Goal: Information Seeking & Learning: Find specific page/section

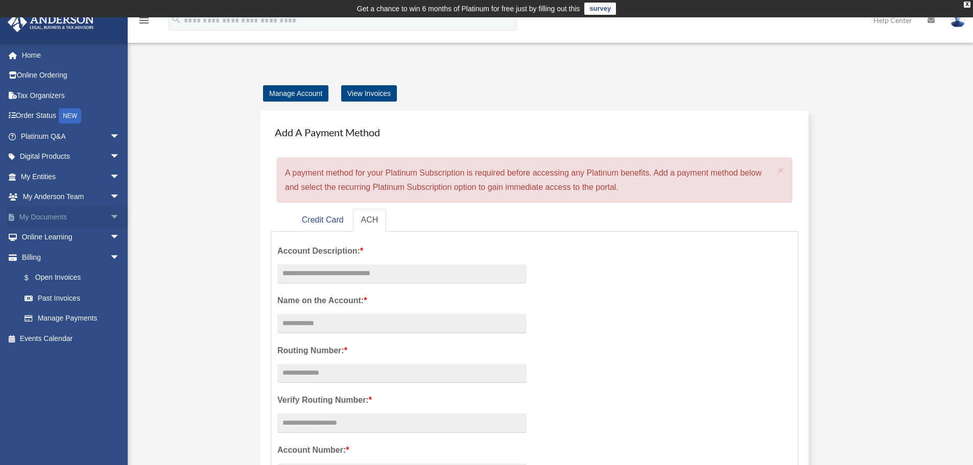
click at [69, 220] on link "My Documents arrow_drop_down" at bounding box center [71, 217] width 128 height 20
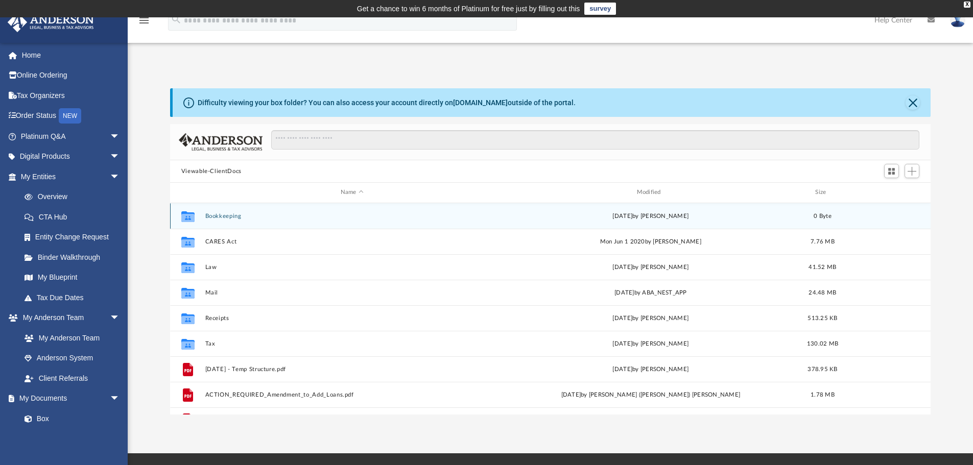
click at [229, 219] on button "Bookkeeping" at bounding box center [352, 216] width 294 height 7
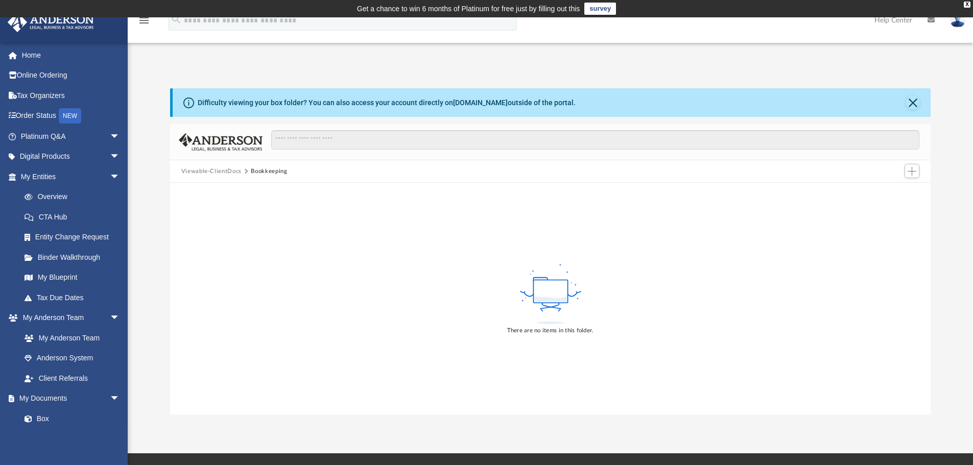
click at [275, 170] on button "Bookkeeping" at bounding box center [269, 171] width 36 height 9
click at [912, 101] on button "Close" at bounding box center [912, 102] width 14 height 14
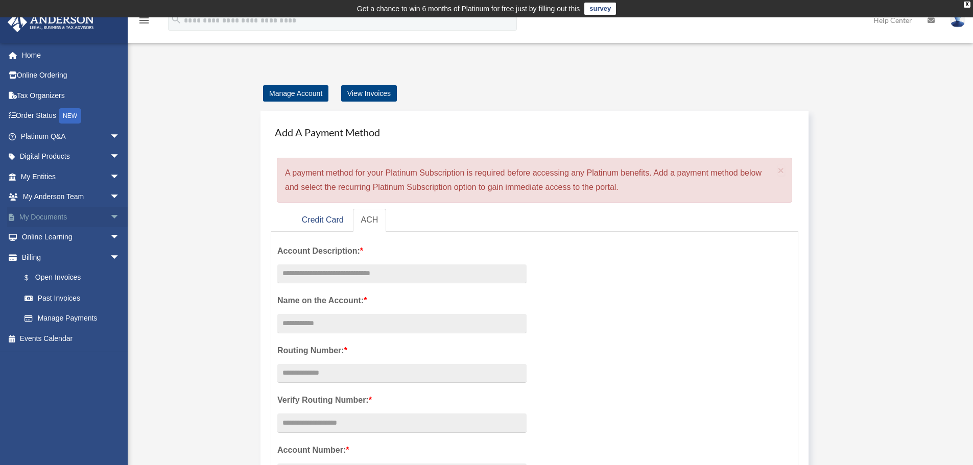
click at [110, 219] on span "arrow_drop_down" at bounding box center [120, 217] width 20 height 21
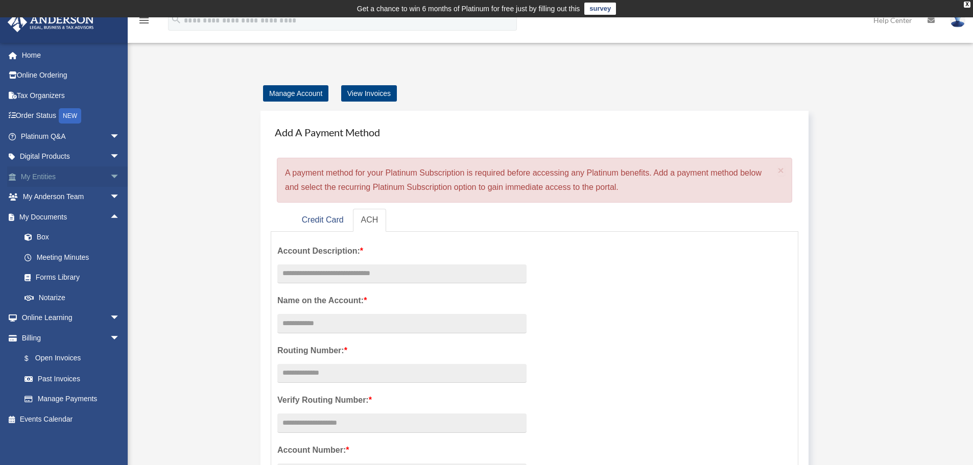
click at [110, 177] on span "arrow_drop_down" at bounding box center [120, 176] width 20 height 21
click at [89, 254] on link "Binder Walkthrough" at bounding box center [74, 257] width 121 height 20
click at [110, 177] on span "arrow_drop_down" at bounding box center [120, 176] width 20 height 21
click at [80, 256] on link "Binder Walkthrough" at bounding box center [74, 257] width 121 height 20
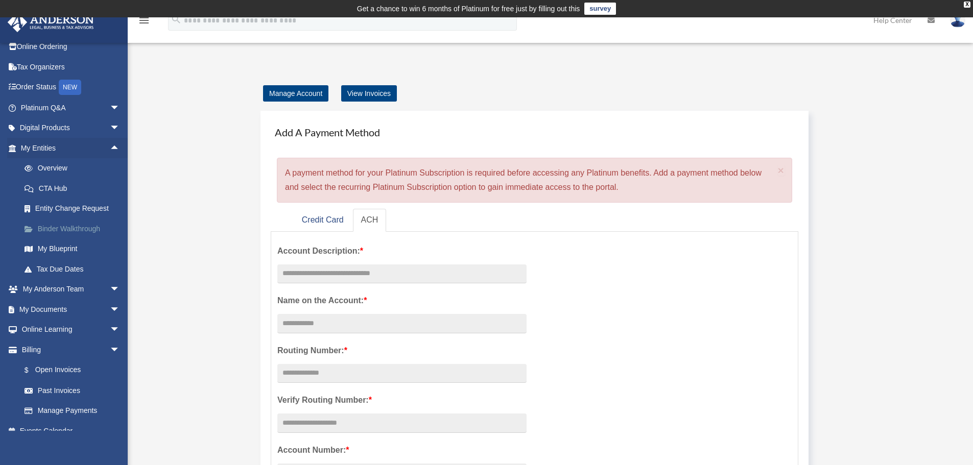
scroll to position [41, 0]
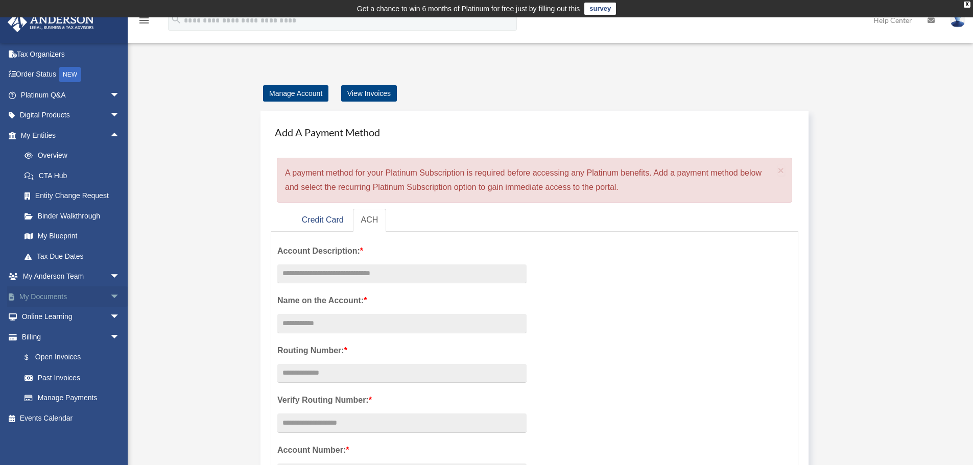
click at [111, 298] on span "arrow_drop_down" at bounding box center [120, 296] width 20 height 21
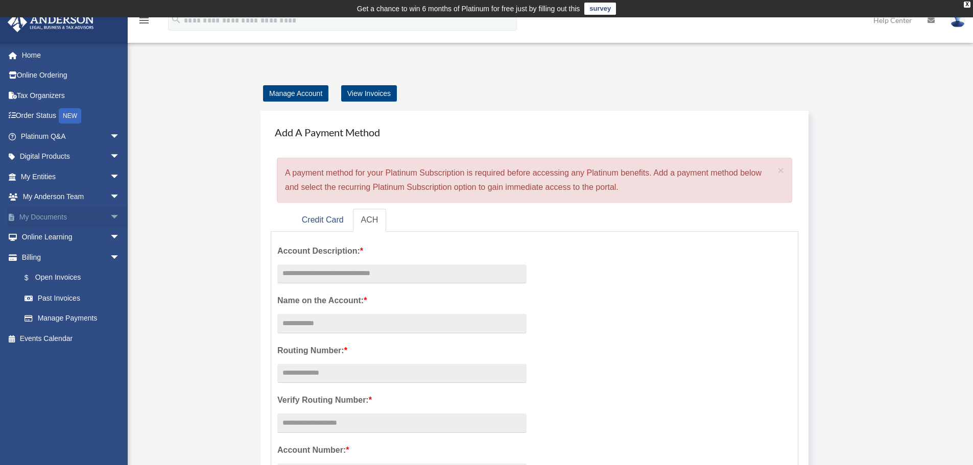
click at [110, 214] on span "arrow_drop_down" at bounding box center [120, 217] width 20 height 21
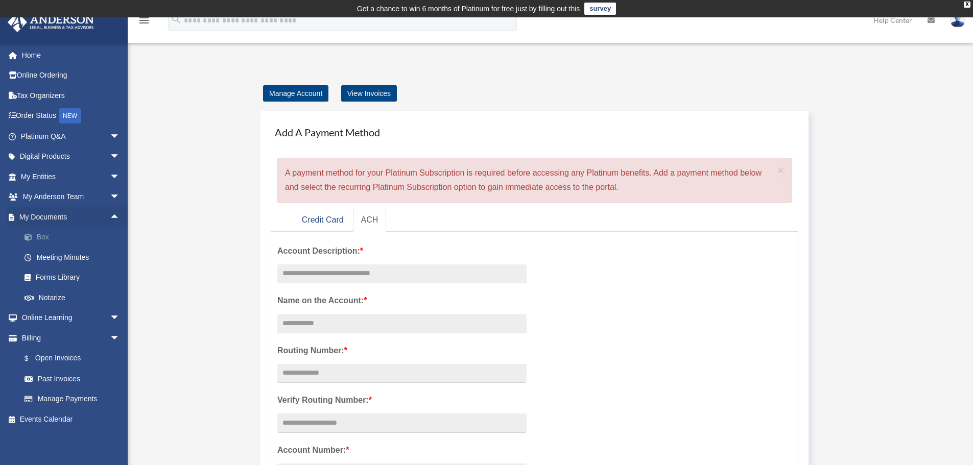
click at [38, 235] on link "Box" at bounding box center [74, 237] width 121 height 20
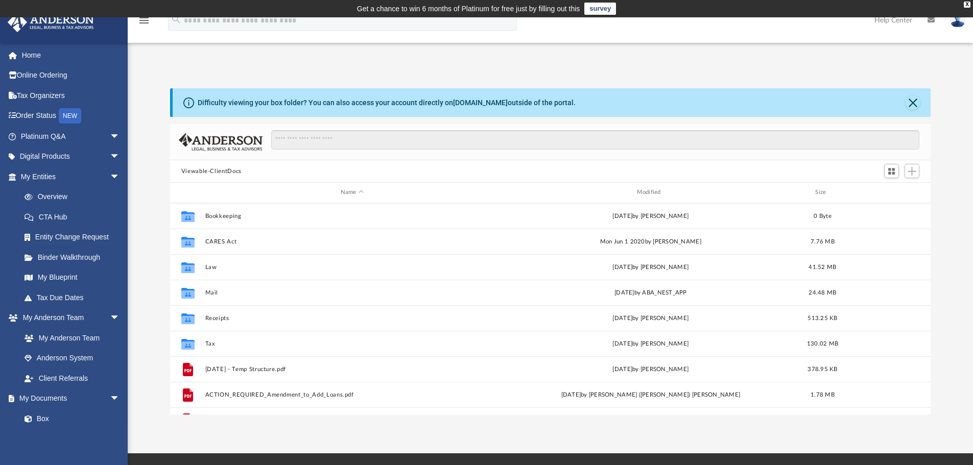
scroll to position [225, 753]
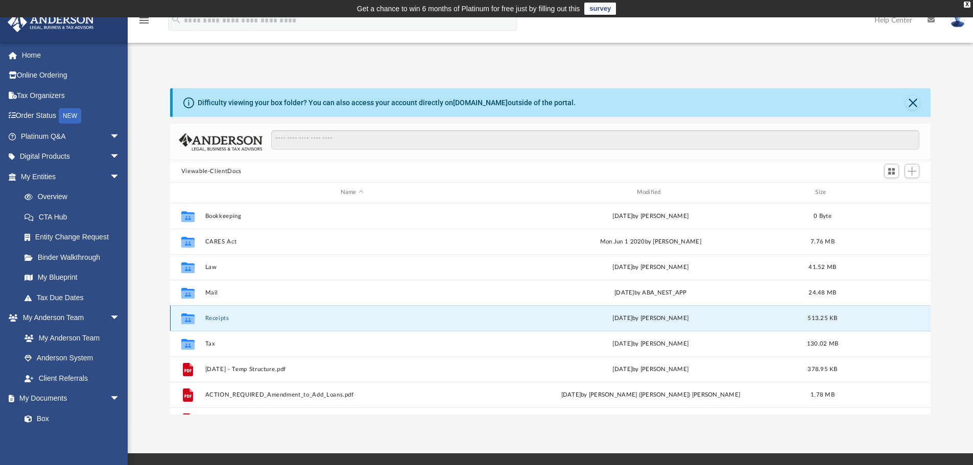
click at [215, 318] on button "Receipts" at bounding box center [352, 318] width 294 height 7
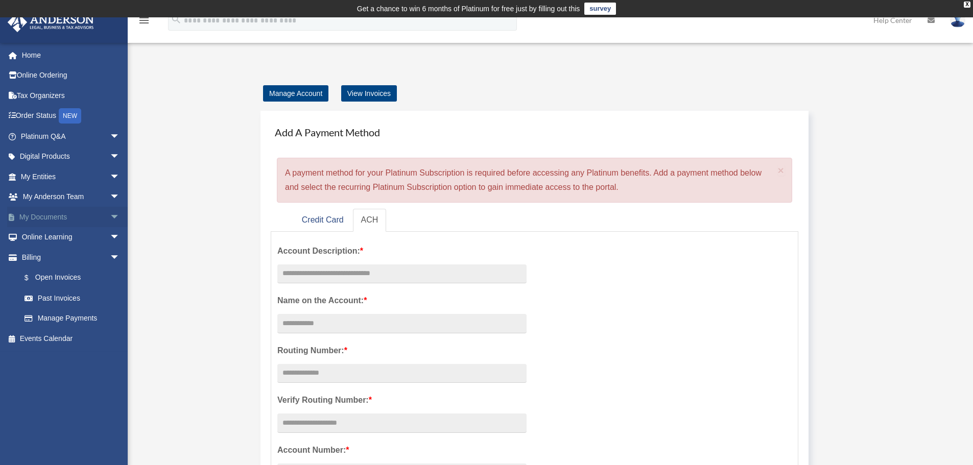
click at [110, 218] on span "arrow_drop_down" at bounding box center [120, 217] width 20 height 21
click at [110, 219] on span "arrow_drop_up" at bounding box center [120, 217] width 20 height 21
click at [110, 219] on span "arrow_drop_down" at bounding box center [120, 217] width 20 height 21
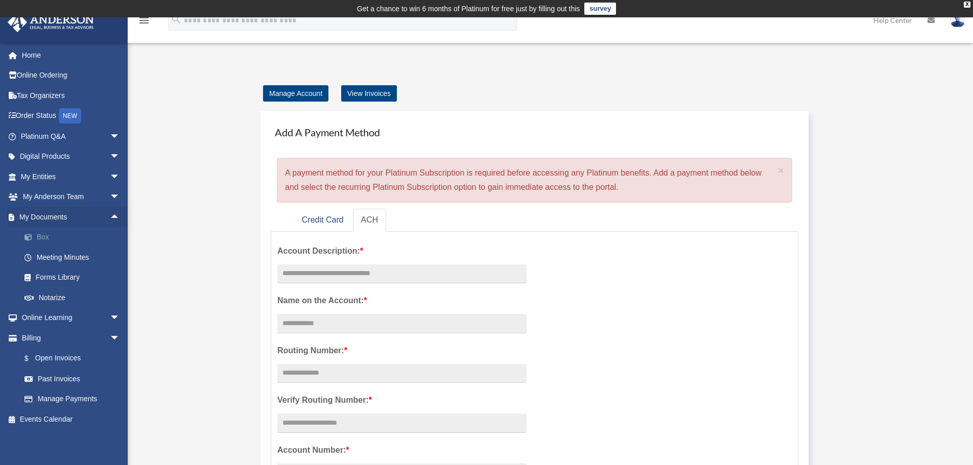
click at [36, 236] on span at bounding box center [33, 237] width 7 height 7
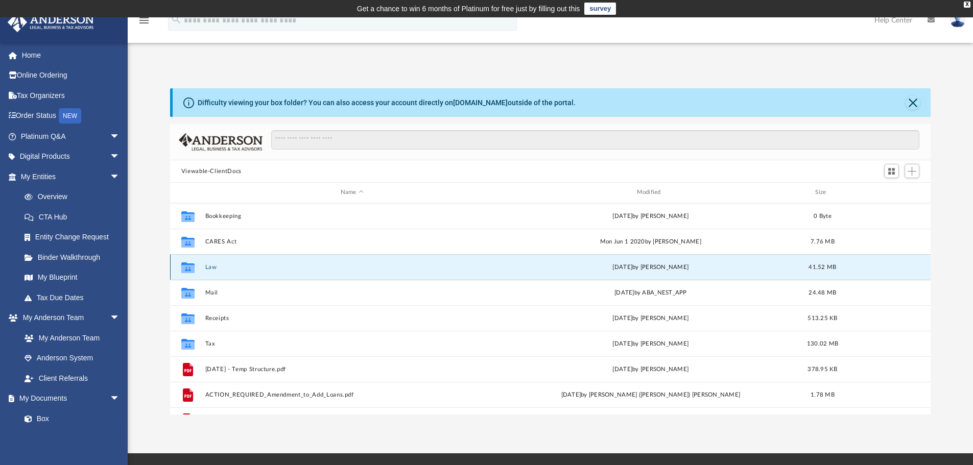
click at [212, 266] on button "Law" at bounding box center [352, 267] width 294 height 7
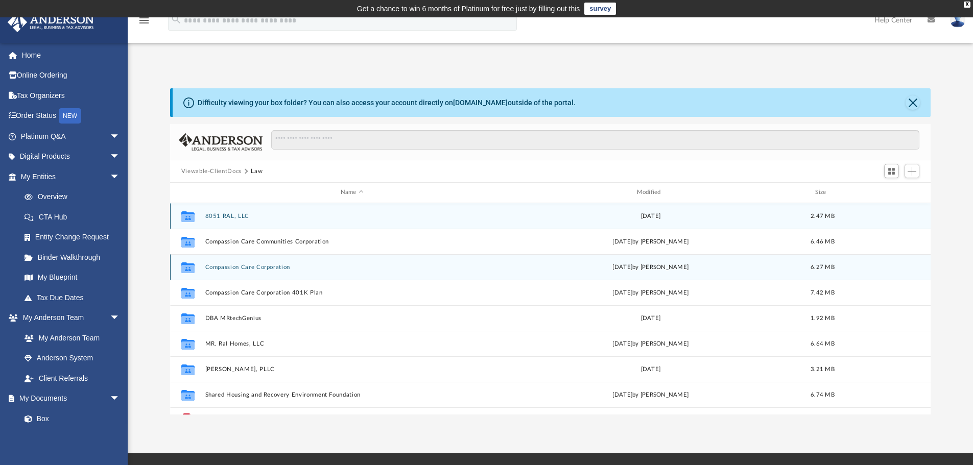
scroll to position [18, 0]
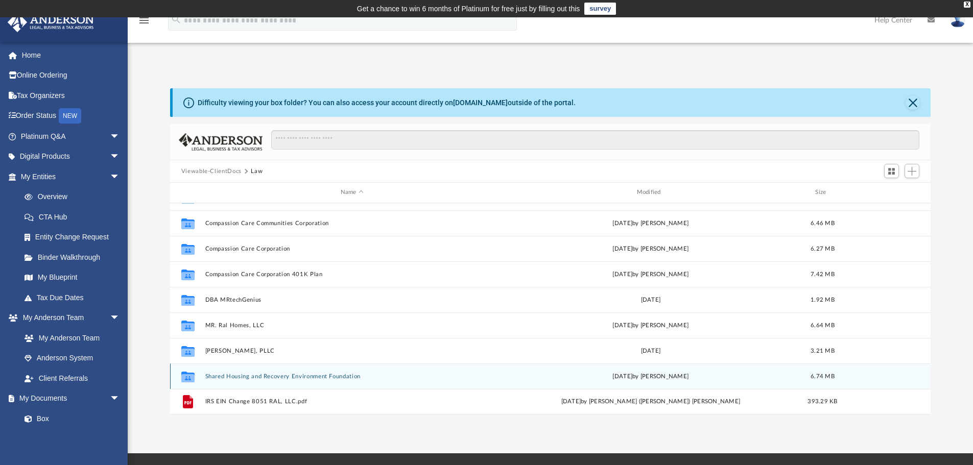
click at [329, 378] on button "Shared Housing and Recovery Environment Foundation" at bounding box center [352, 376] width 294 height 7
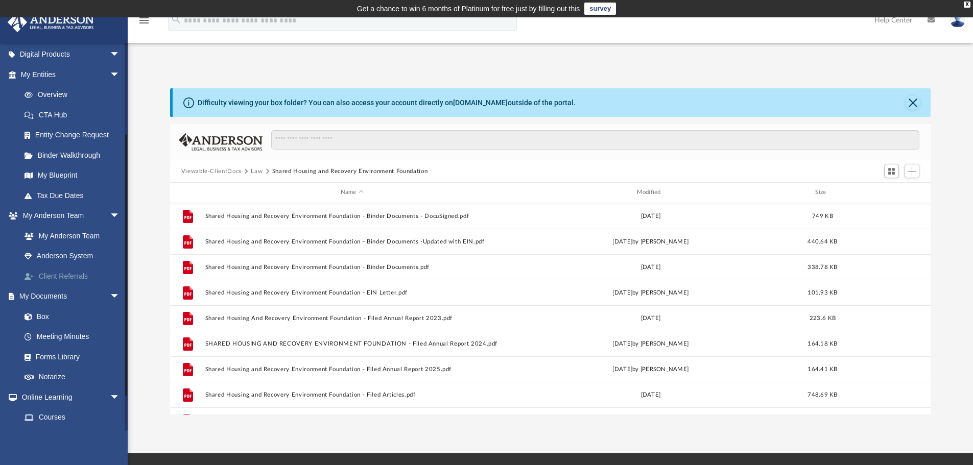
scroll to position [182, 0]
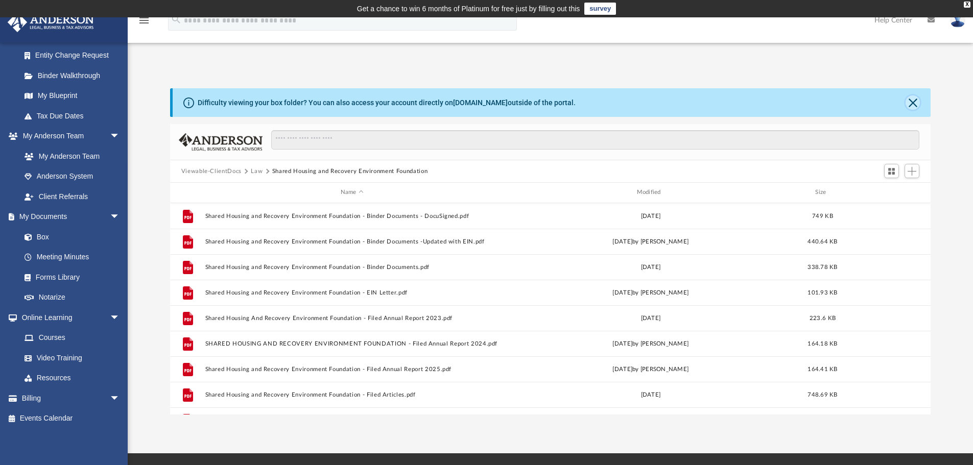
click at [917, 106] on button "Close" at bounding box center [912, 102] width 14 height 14
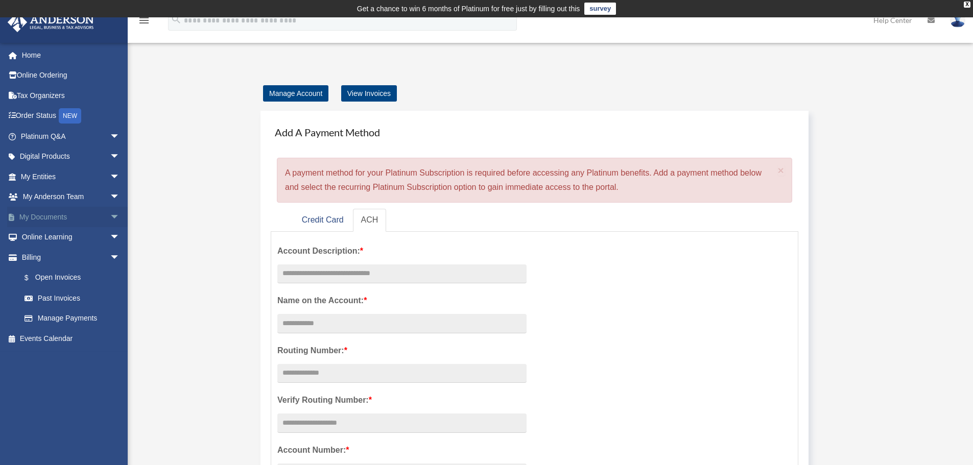
click at [110, 218] on span "arrow_drop_down" at bounding box center [120, 217] width 20 height 21
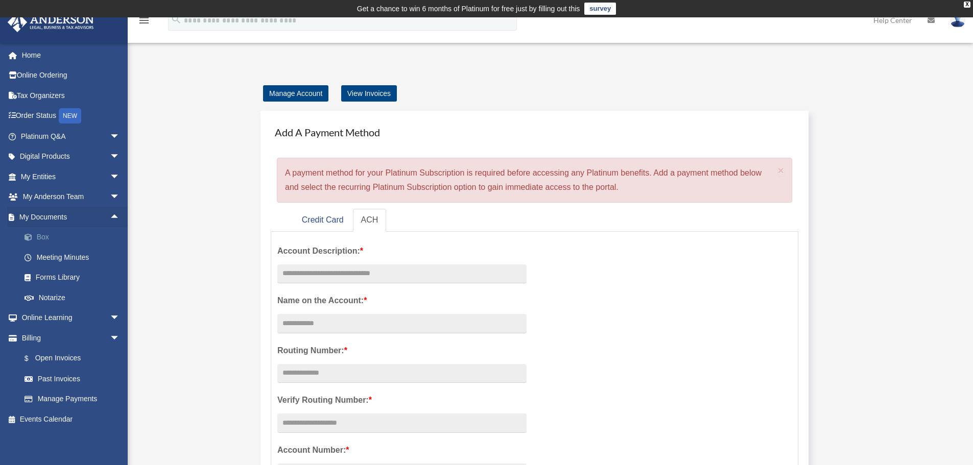
click at [41, 234] on link "Box" at bounding box center [74, 237] width 121 height 20
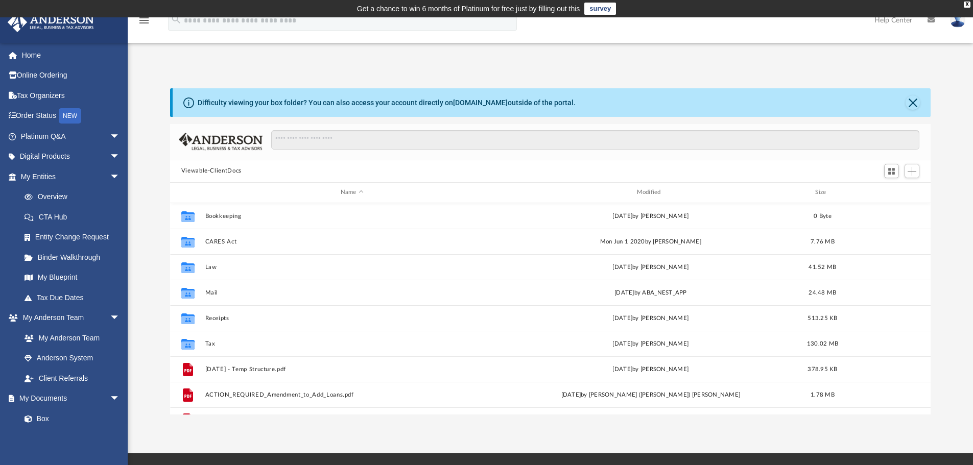
scroll to position [225, 753]
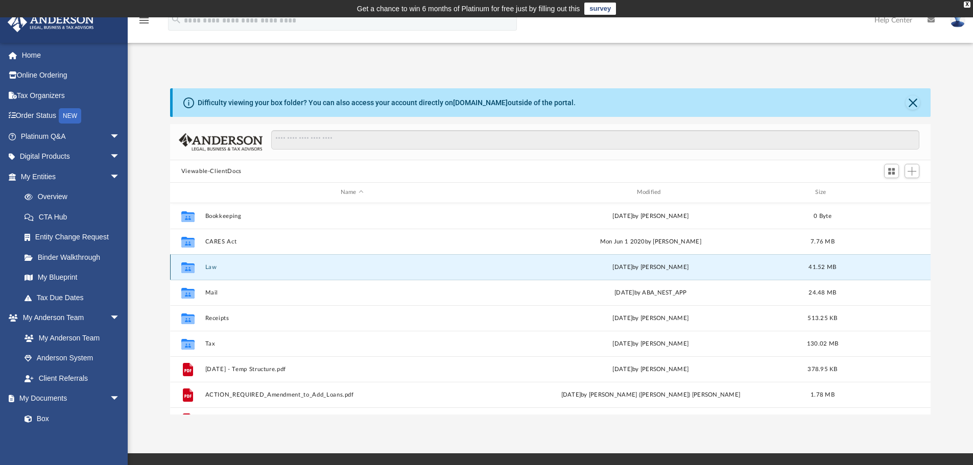
click at [207, 266] on button "Law" at bounding box center [352, 267] width 294 height 7
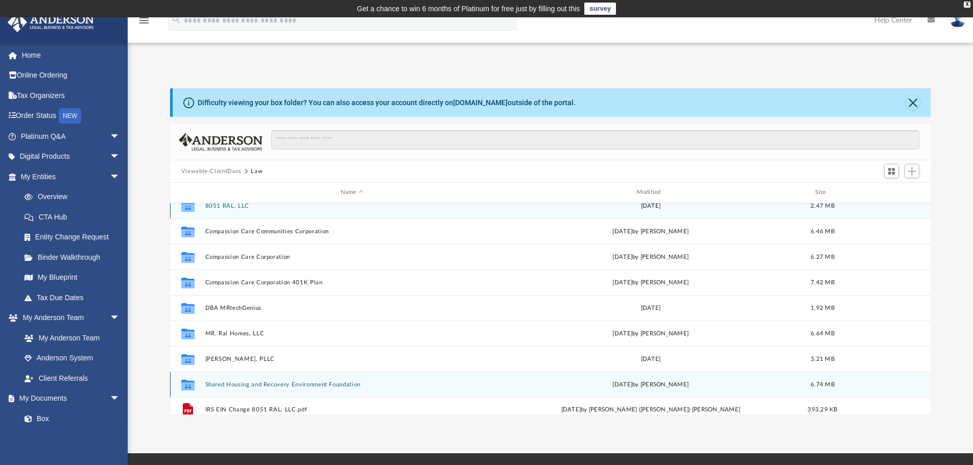
scroll to position [18, 0]
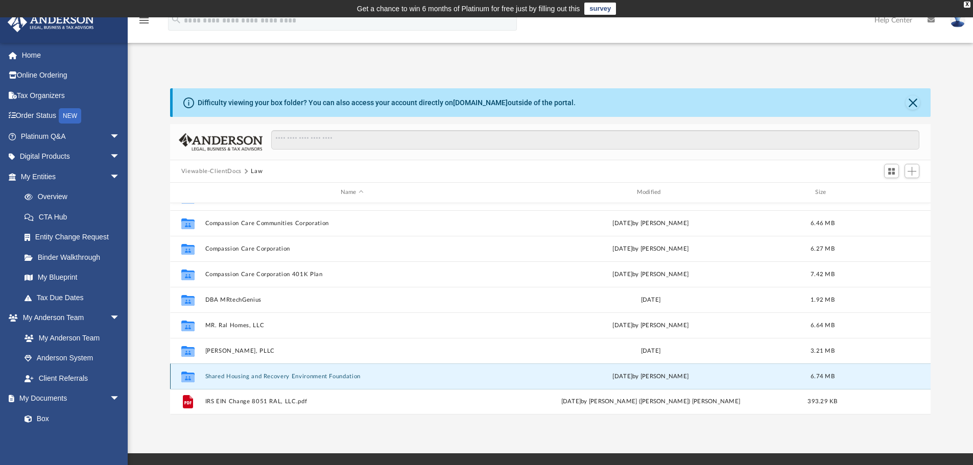
click at [243, 377] on button "Shared Housing and Recovery Environment Foundation" at bounding box center [352, 376] width 294 height 7
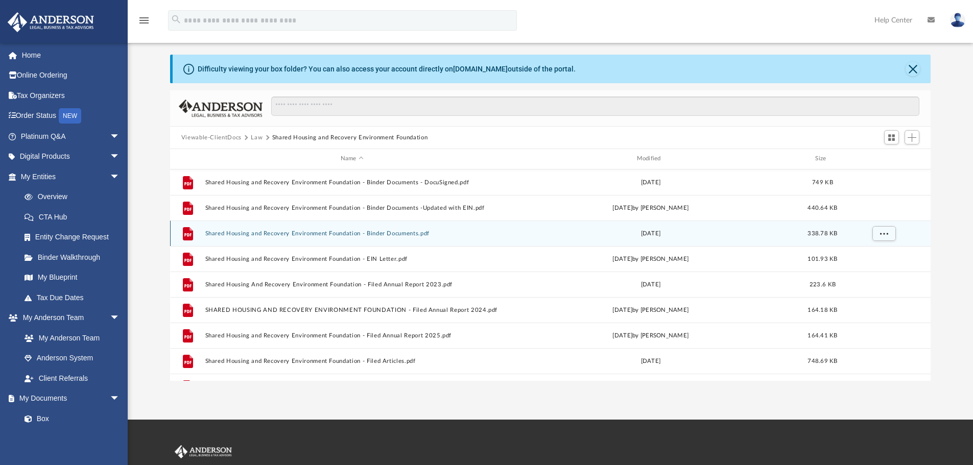
scroll to position [0, 0]
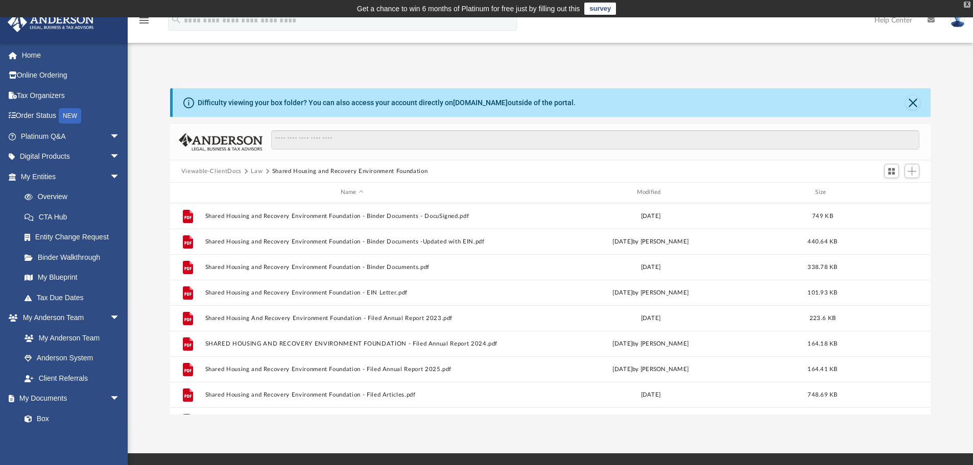
click at [967, 2] on div "X" at bounding box center [967, 5] width 7 height 6
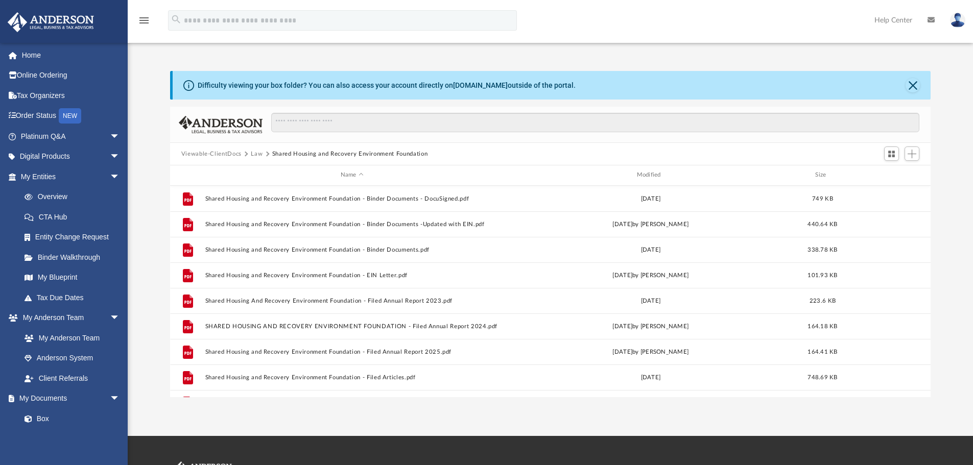
click at [254, 153] on button "Law" at bounding box center [257, 154] width 12 height 9
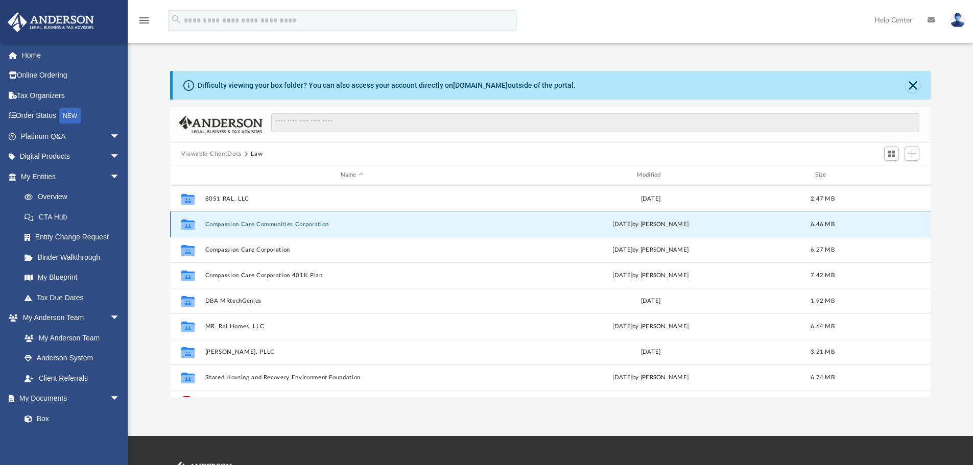
click at [275, 227] on button "Compassion Care Communities Corporation" at bounding box center [352, 224] width 294 height 7
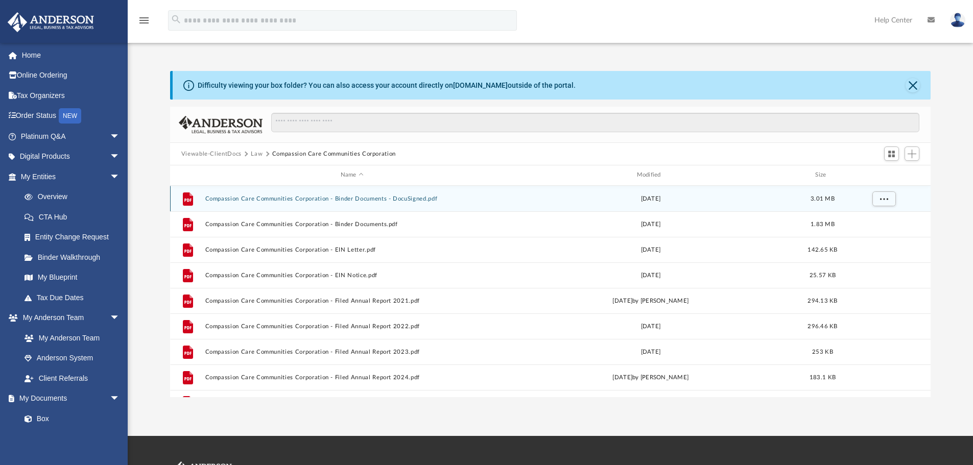
click at [276, 196] on button "Compassion Care Communities Corporation - Binder Documents - DocuSigned.pdf" at bounding box center [352, 199] width 294 height 7
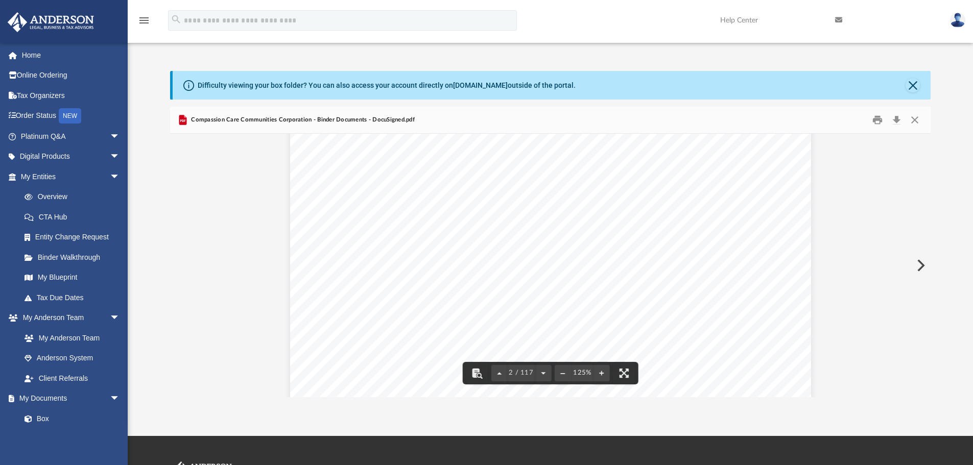
scroll to position [919, 0]
click at [915, 124] on button "Close" at bounding box center [914, 120] width 18 height 16
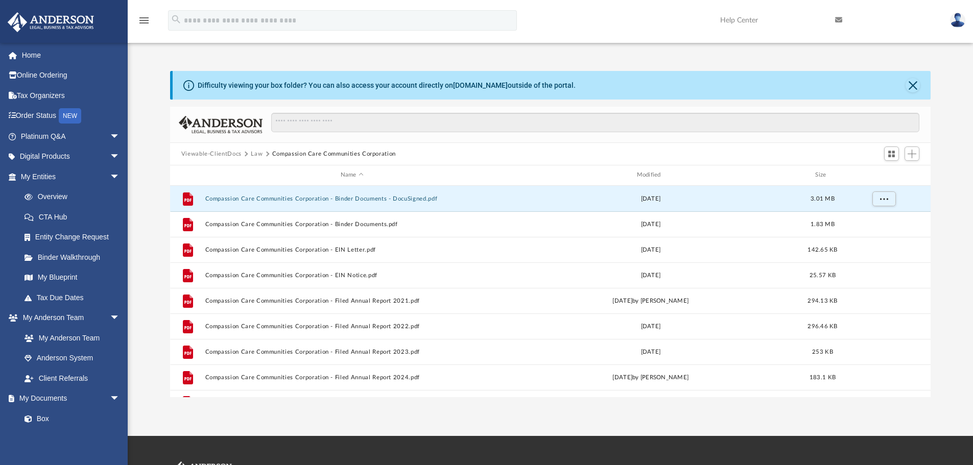
click at [256, 155] on button "Law" at bounding box center [257, 154] width 12 height 9
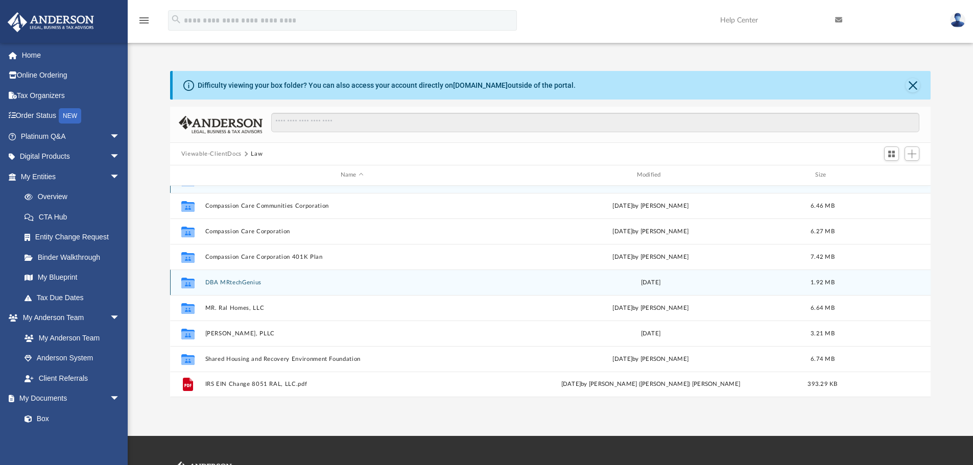
scroll to position [51, 0]
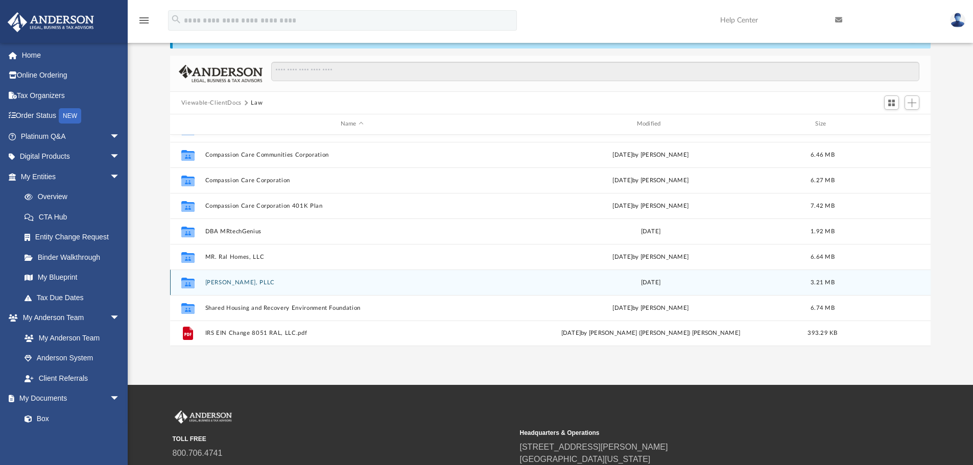
click at [260, 283] on button "Rosario Quintero, PLLC" at bounding box center [352, 282] width 294 height 7
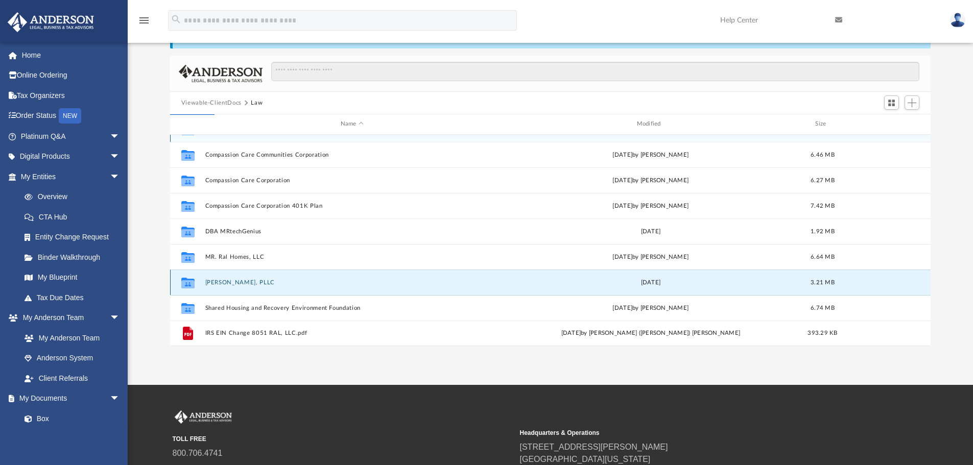
scroll to position [0, 0]
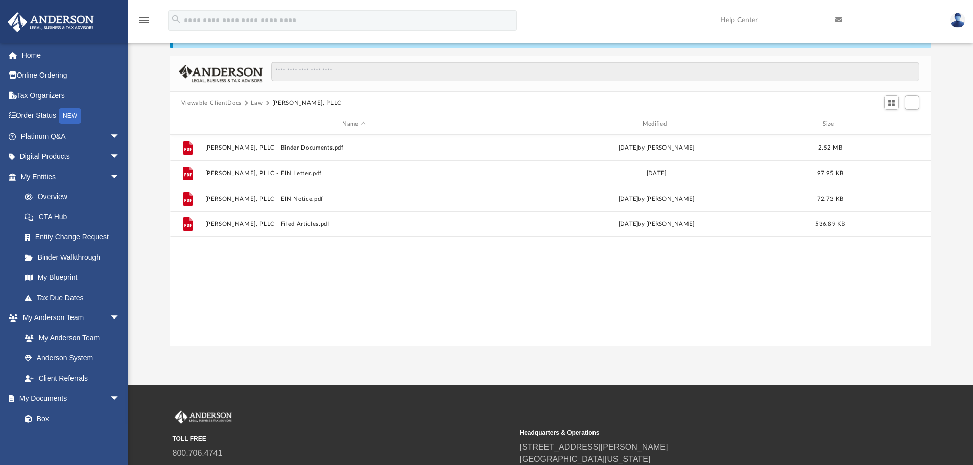
click at [251, 102] on button "Law" at bounding box center [257, 103] width 12 height 9
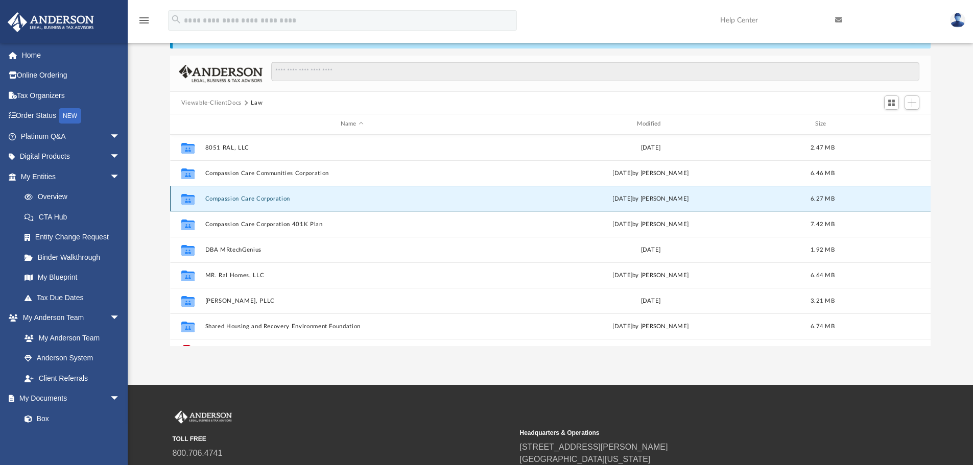
click at [267, 202] on button "Compassion Care Corporation" at bounding box center [352, 199] width 294 height 7
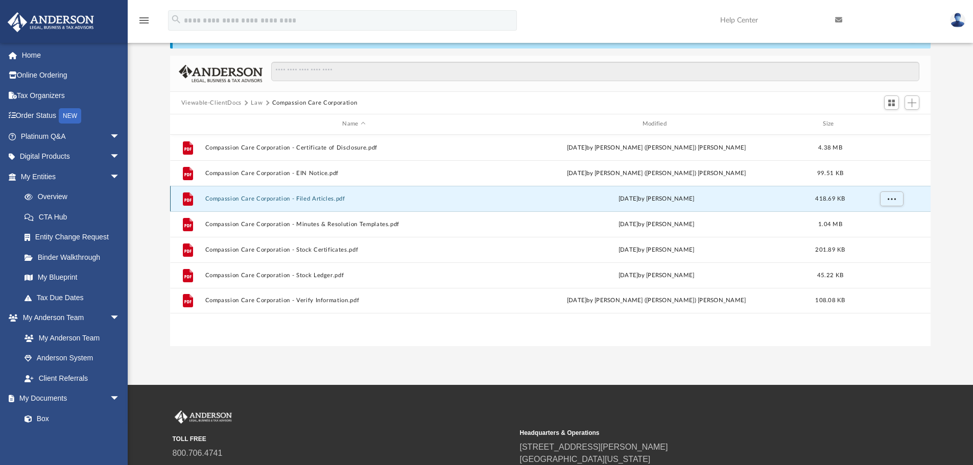
click at [309, 201] on button "Compassion Care Corporation - Filed Articles.pdf" at bounding box center [354, 199] width 298 height 7
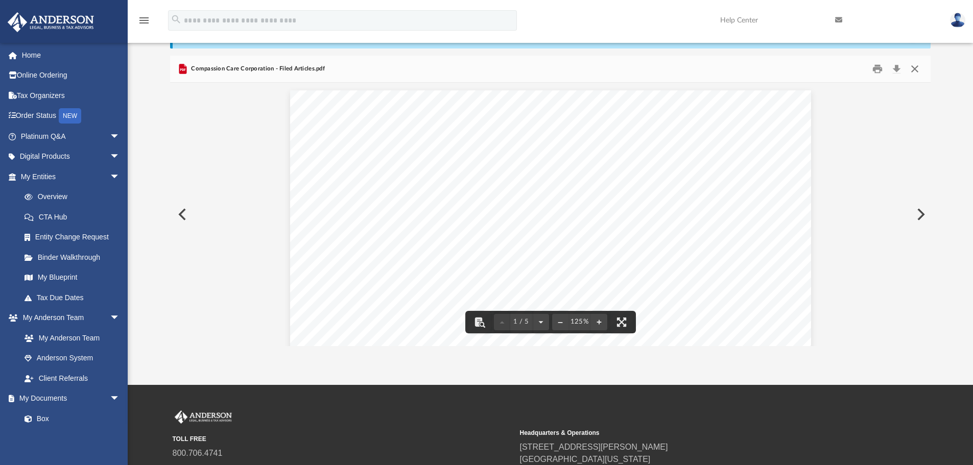
click at [915, 70] on button "Close" at bounding box center [914, 69] width 18 height 16
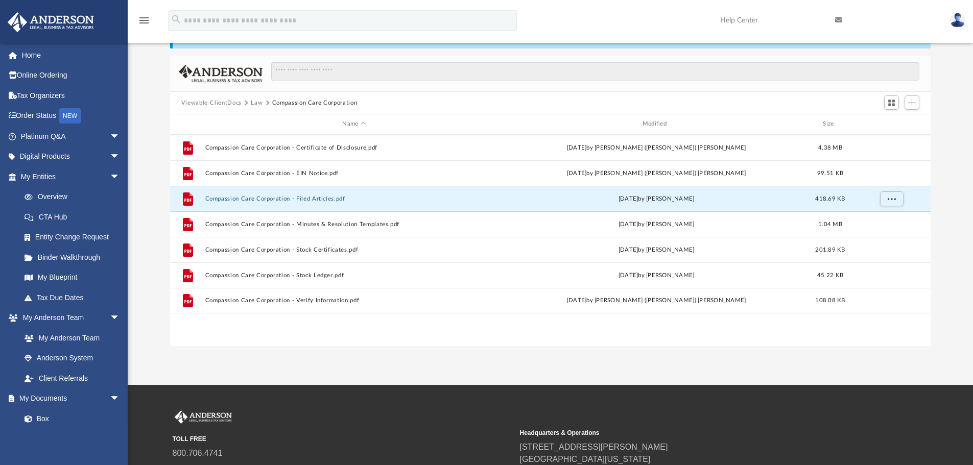
click at [243, 104] on span at bounding box center [245, 103] width 5 height 5
click at [247, 103] on span "Viewable-ClientDocs" at bounding box center [216, 103] width 70 height 9
click at [245, 102] on span at bounding box center [245, 103] width 5 height 5
click at [245, 101] on span at bounding box center [245, 103] width 5 height 5
click at [257, 102] on button "Law" at bounding box center [257, 103] width 12 height 9
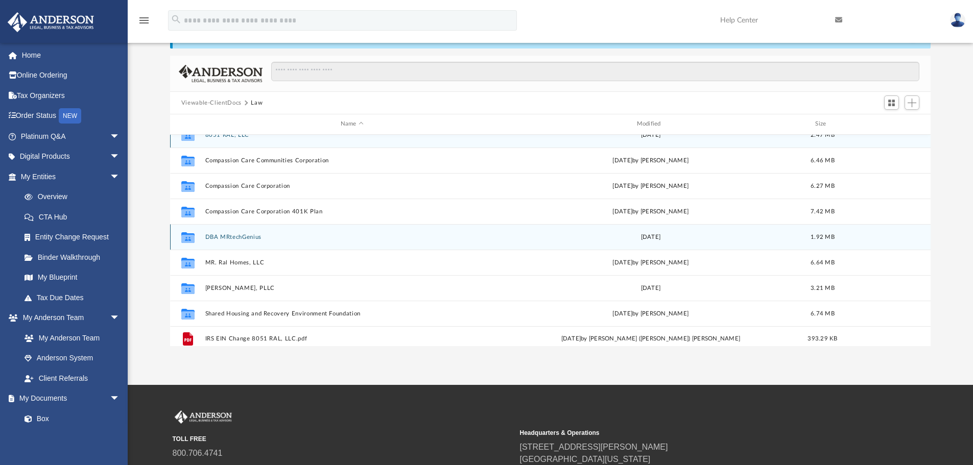
scroll to position [18, 0]
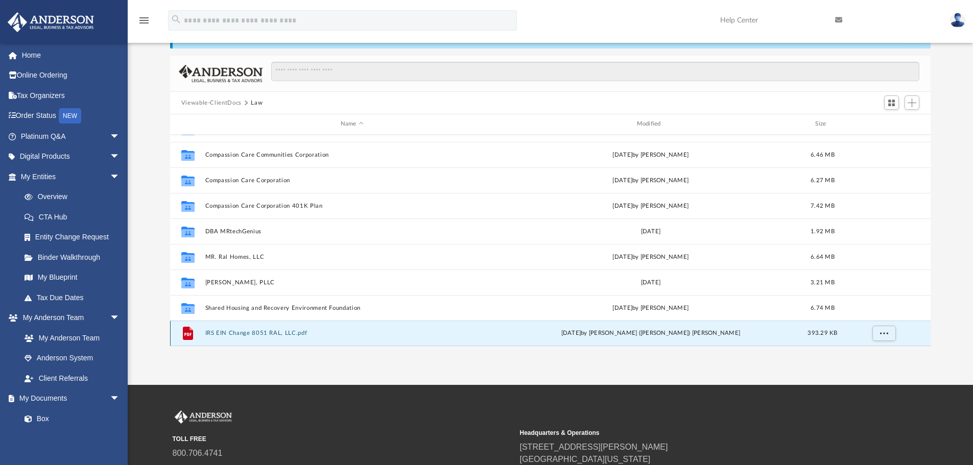
click at [261, 334] on button "IRS EIN Change 8051 RAL, LLC.pdf" at bounding box center [352, 333] width 294 height 7
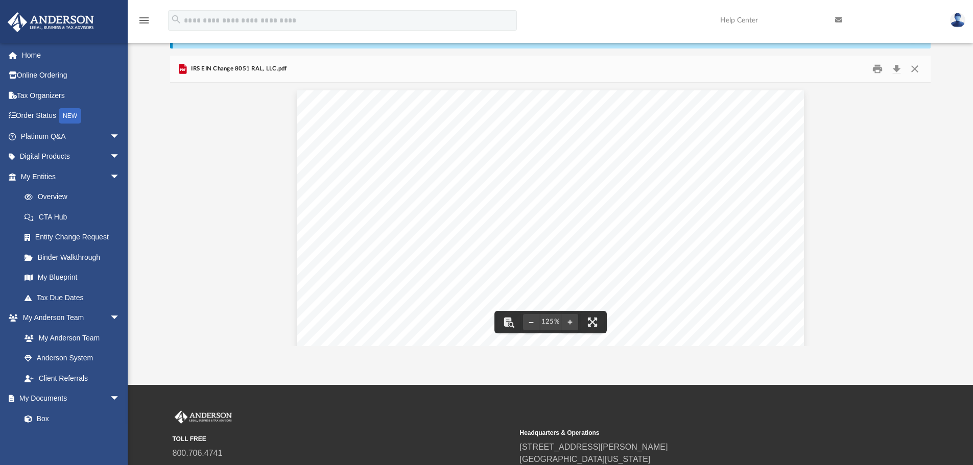
scroll to position [0, 0]
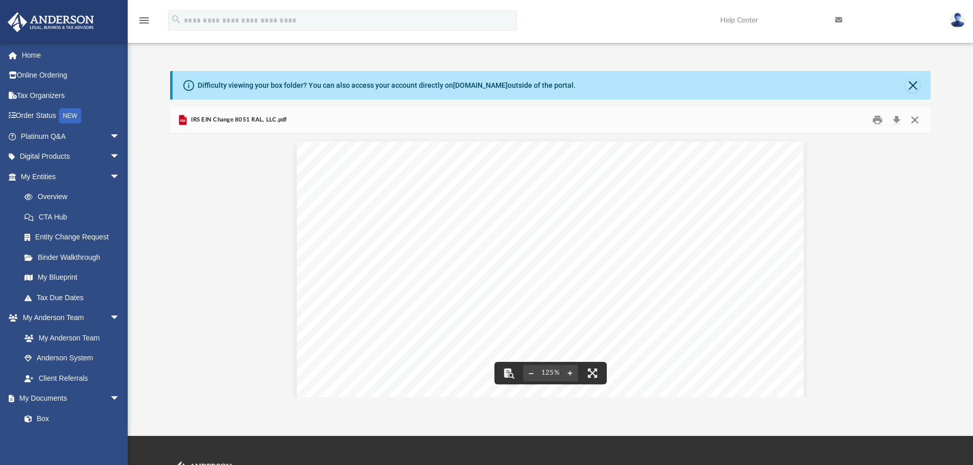
click at [918, 119] on button "Close" at bounding box center [914, 120] width 18 height 16
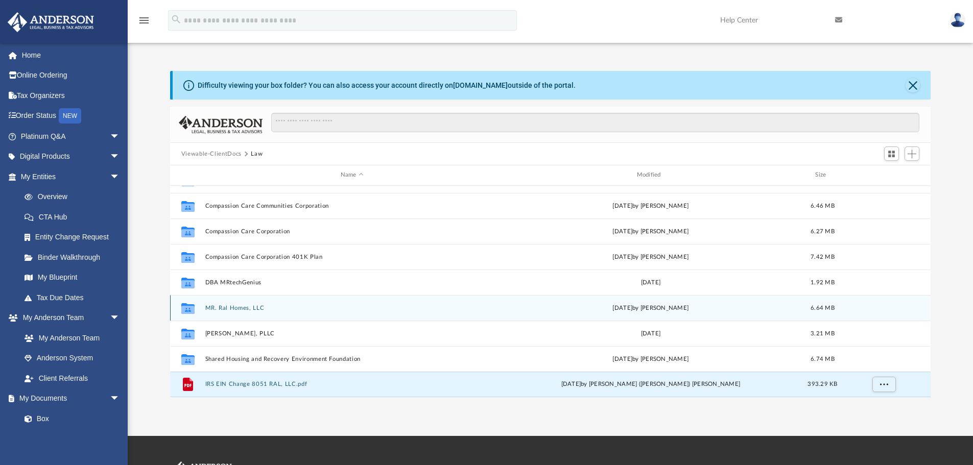
click at [245, 310] on button "MR. Ral Homes, LLC" at bounding box center [352, 308] width 294 height 7
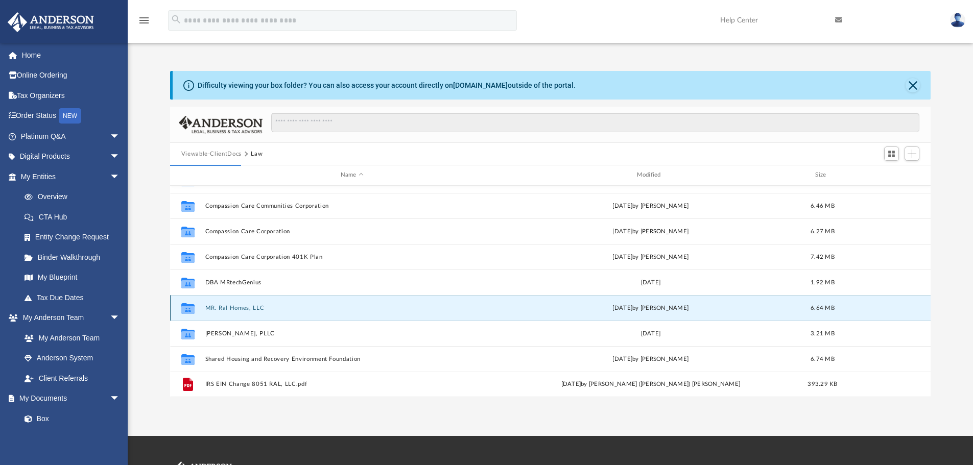
click at [246, 308] on button "MR. Ral Homes, LLC" at bounding box center [352, 308] width 294 height 7
click at [248, 306] on button "MR. Ral Homes, LLC" at bounding box center [352, 308] width 294 height 7
click at [221, 306] on button "MR. Ral Homes, LLC" at bounding box center [352, 308] width 294 height 7
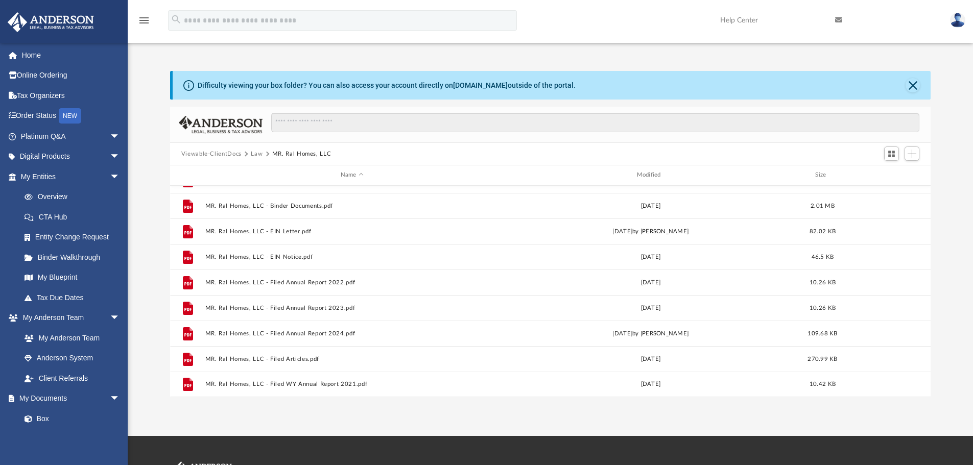
click at [247, 153] on span "Viewable-ClientDocs" at bounding box center [216, 154] width 70 height 9
click at [244, 154] on span at bounding box center [245, 154] width 5 height 5
click at [253, 153] on button "Law" at bounding box center [257, 154] width 12 height 9
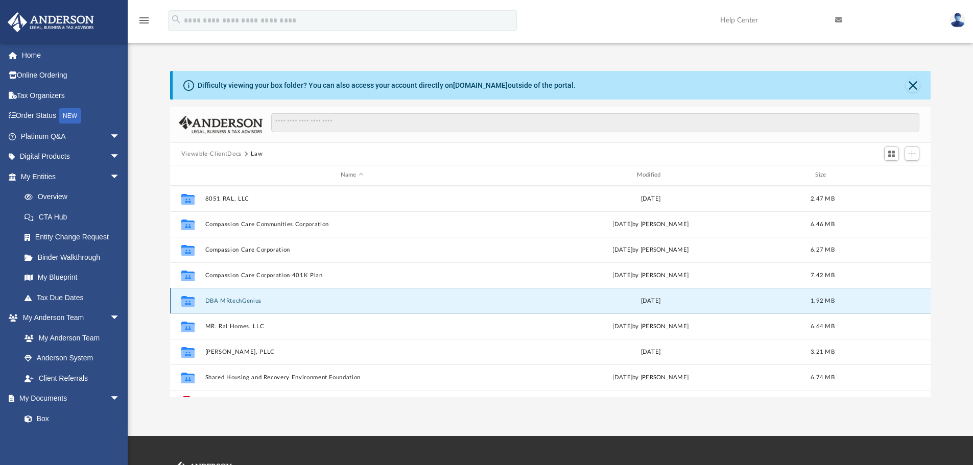
click at [244, 300] on button "DBA MRtechGenius" at bounding box center [352, 301] width 294 height 7
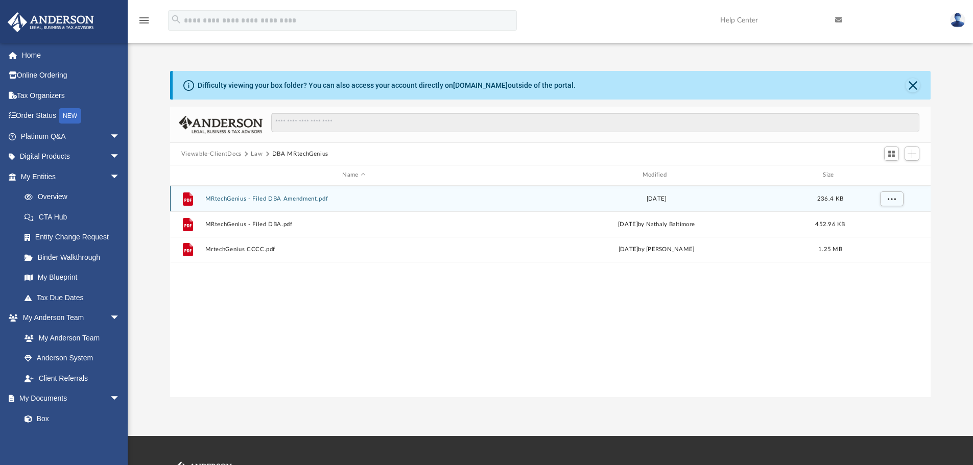
click at [269, 199] on button "MRtechGenius - Filed DBA Amendment.pdf" at bounding box center [354, 199] width 298 height 7
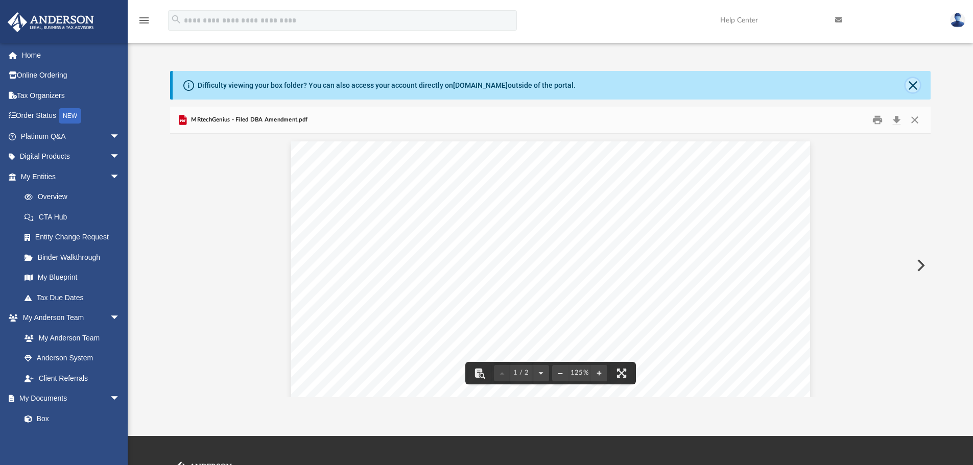
click at [914, 88] on button "Close" at bounding box center [912, 85] width 14 height 14
